Goal: Navigation & Orientation: Find specific page/section

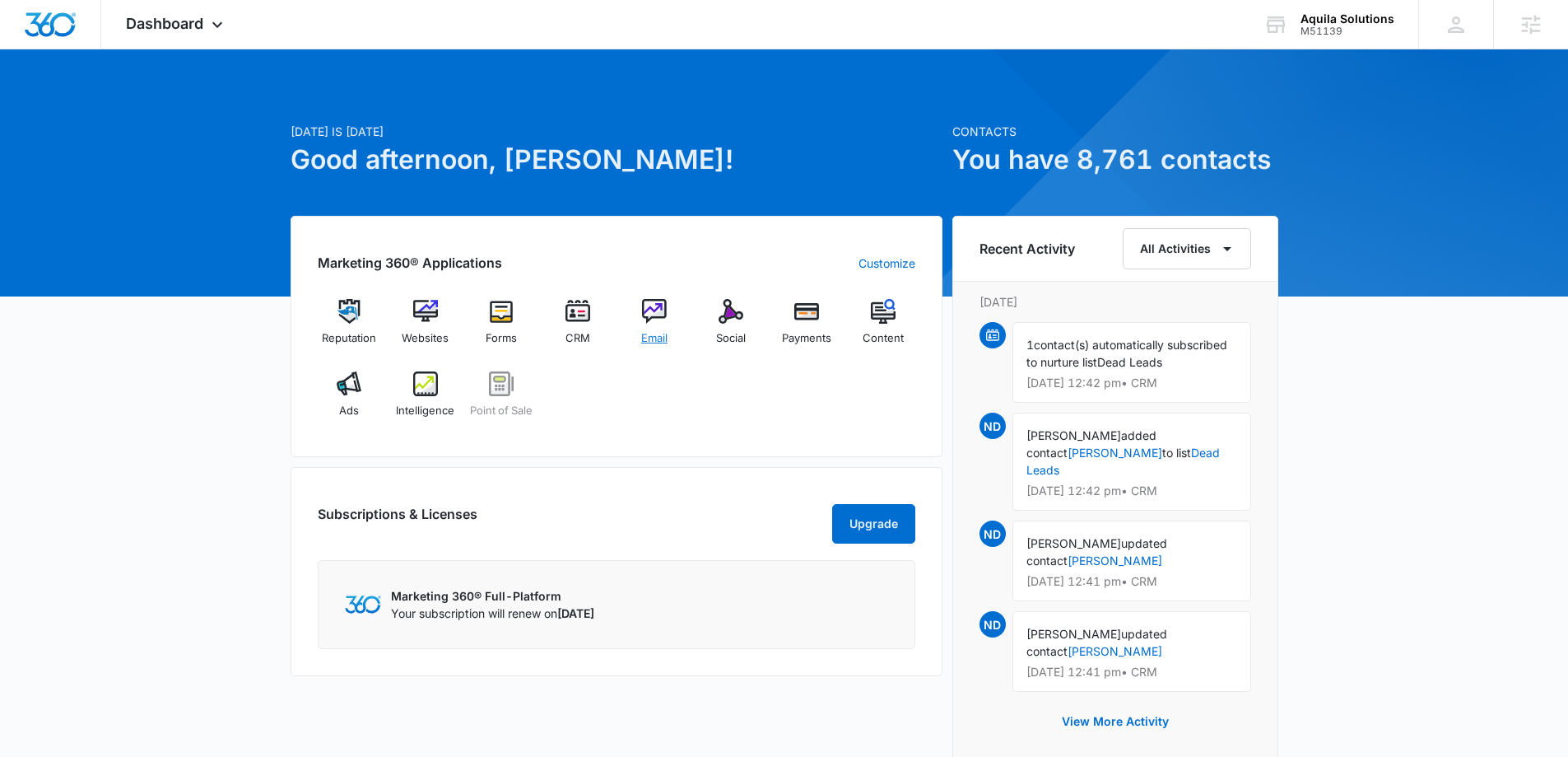
click at [657, 327] on div "Email" at bounding box center [655, 328] width 64 height 60
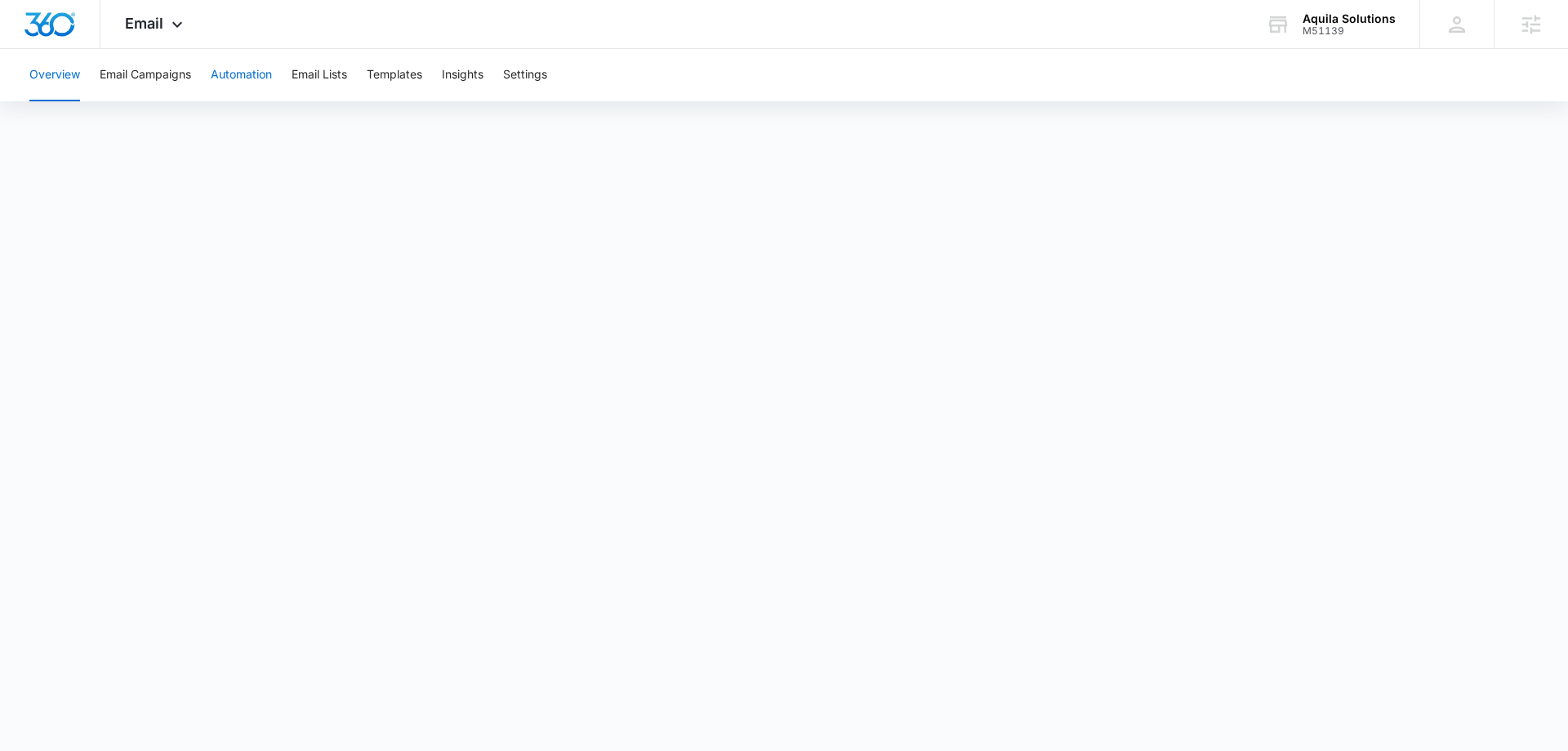
click at [246, 76] on button "Automation" at bounding box center [242, 75] width 61 height 53
click at [535, 71] on button "Settings" at bounding box center [525, 75] width 44 height 53
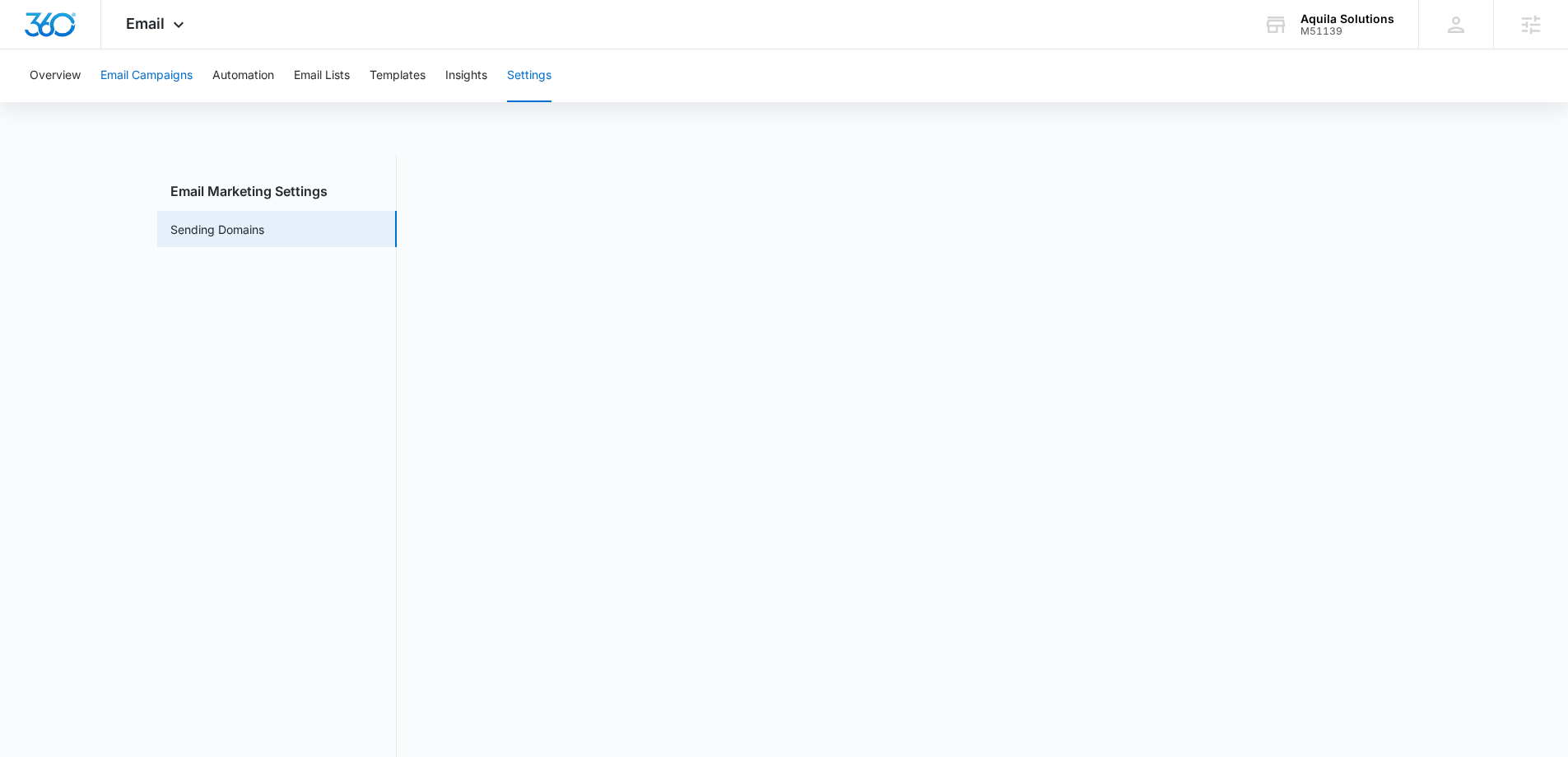
click at [178, 81] on button "Email Campaigns" at bounding box center [146, 75] width 92 height 53
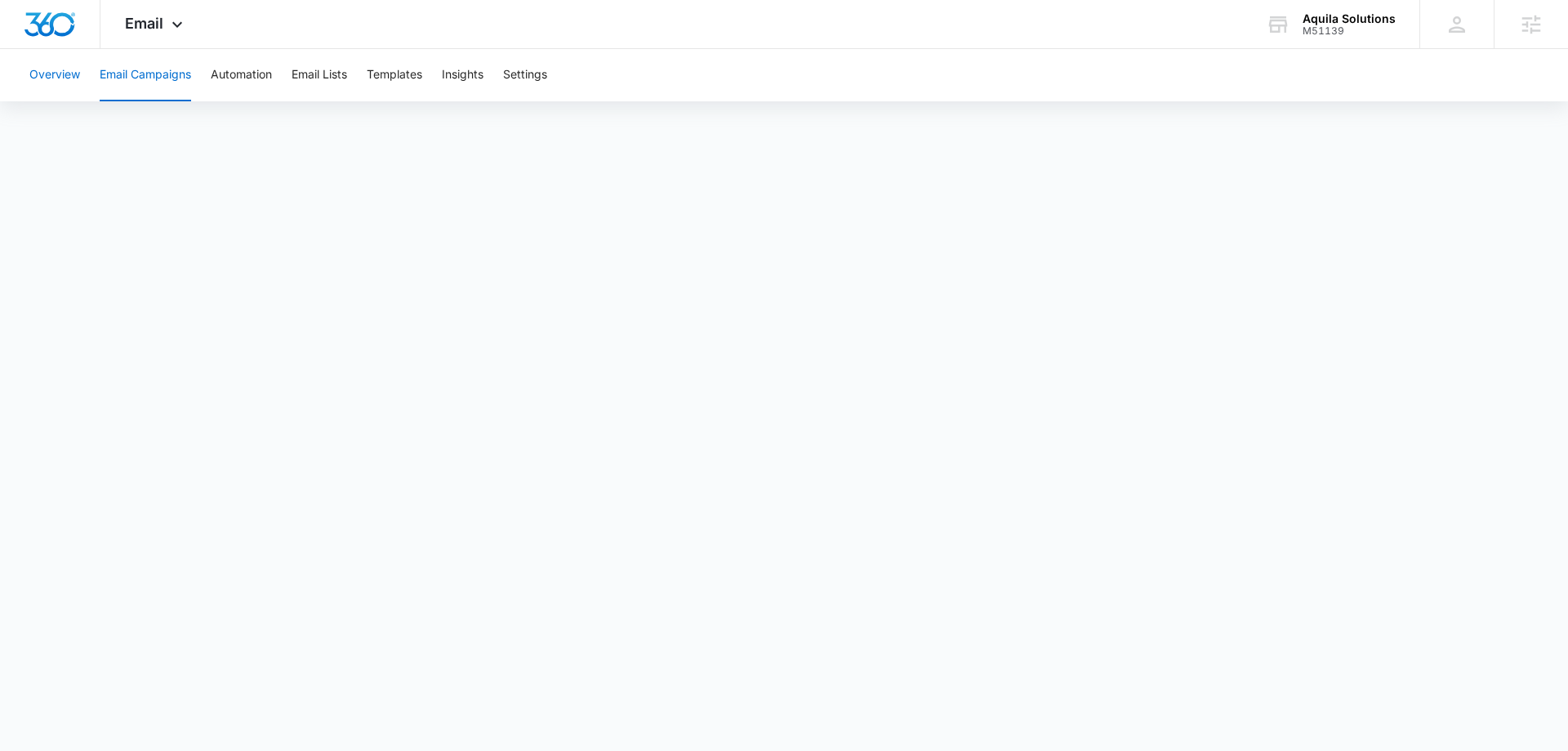
click at [38, 78] on button "Overview" at bounding box center [54, 75] width 51 height 53
click at [234, 75] on button "Automation" at bounding box center [242, 75] width 61 height 53
click at [156, 81] on button "Email Campaigns" at bounding box center [145, 75] width 92 height 53
click at [366, 75] on div "Overview Email Campaigns Automation Email Lists Templates Insights Settings" at bounding box center [784, 75] width 1529 height 53
click at [337, 77] on button "Email Lists" at bounding box center [319, 75] width 55 height 53
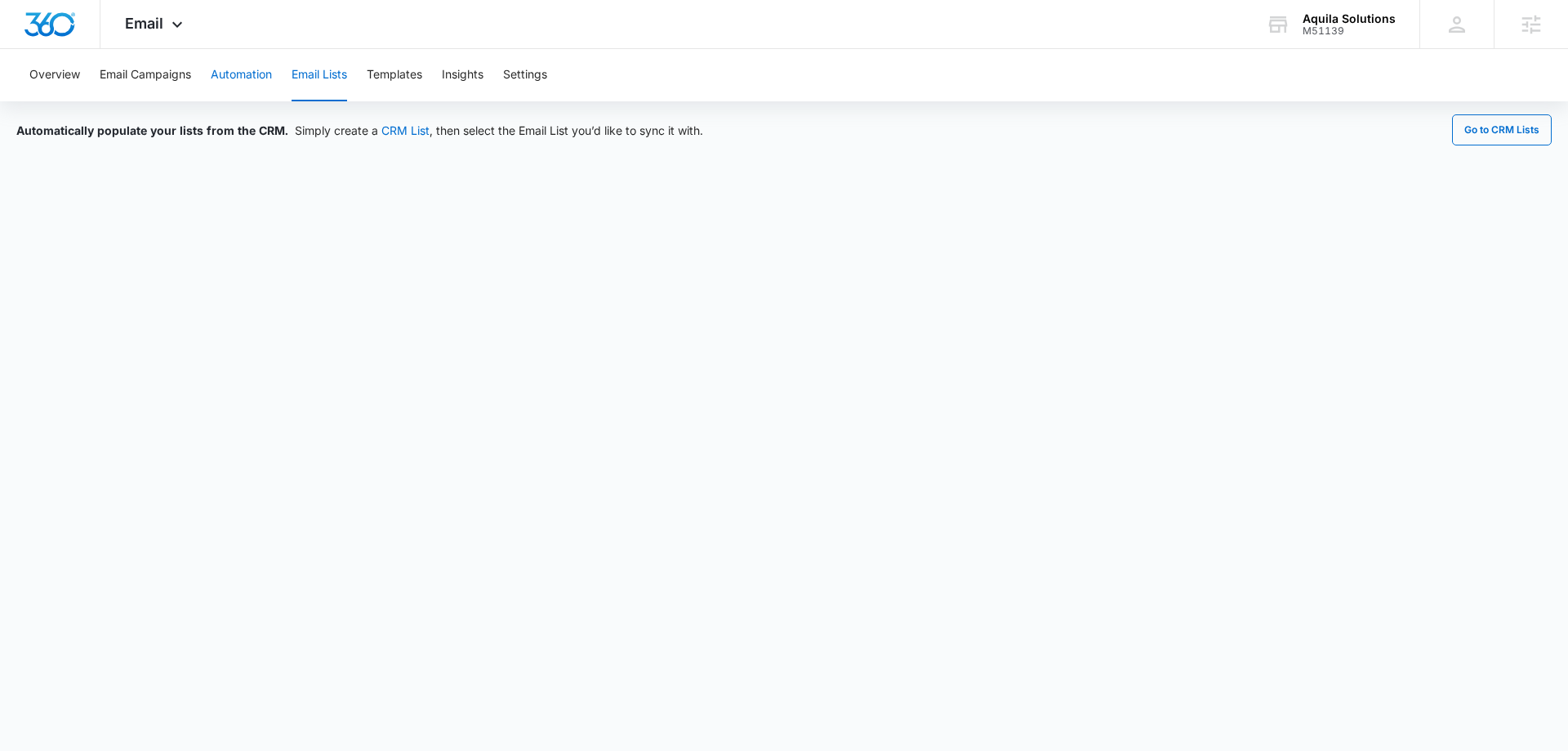
click at [245, 73] on button "Automation" at bounding box center [242, 75] width 61 height 53
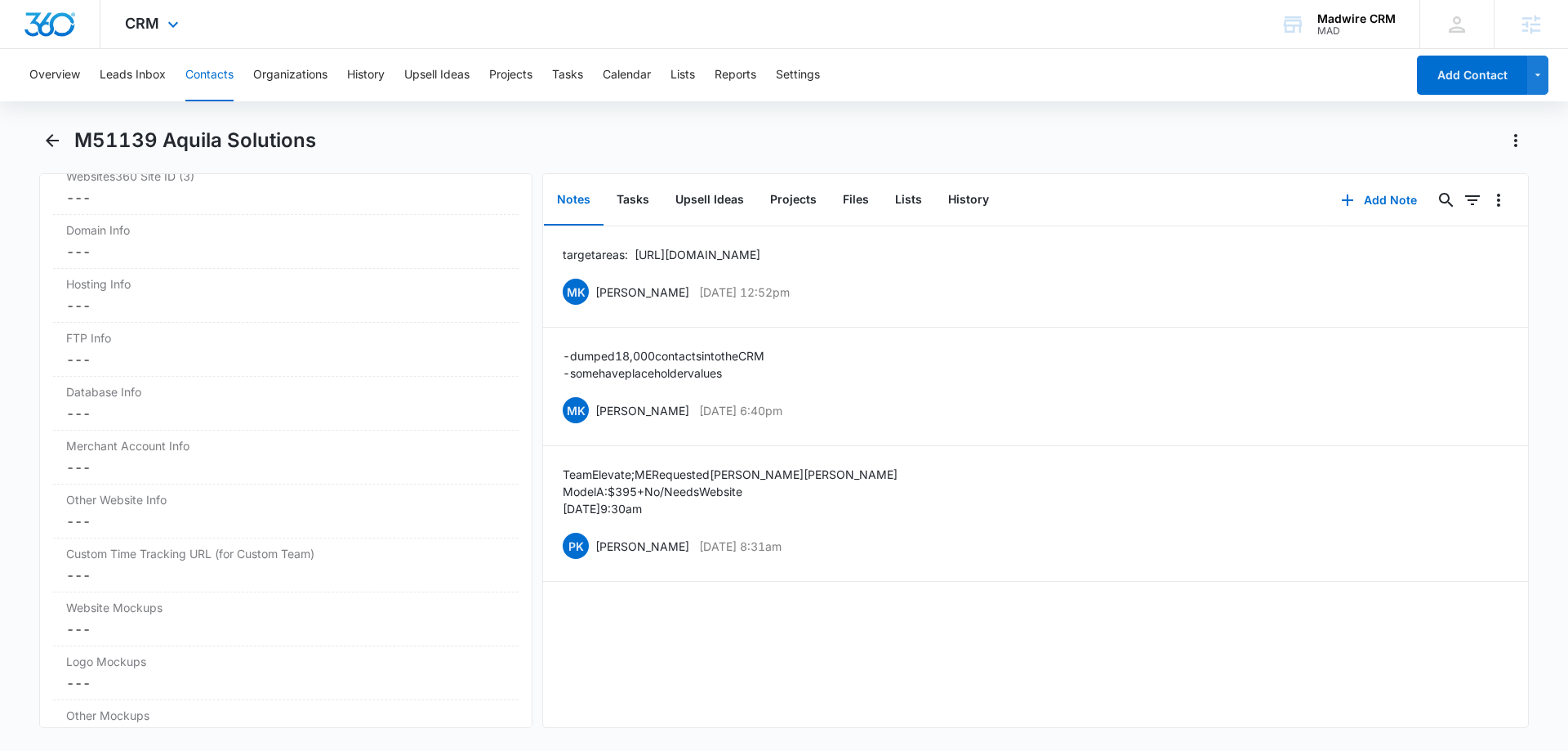
scroll to position [6818, 0]
